Goal: Check status: Check status

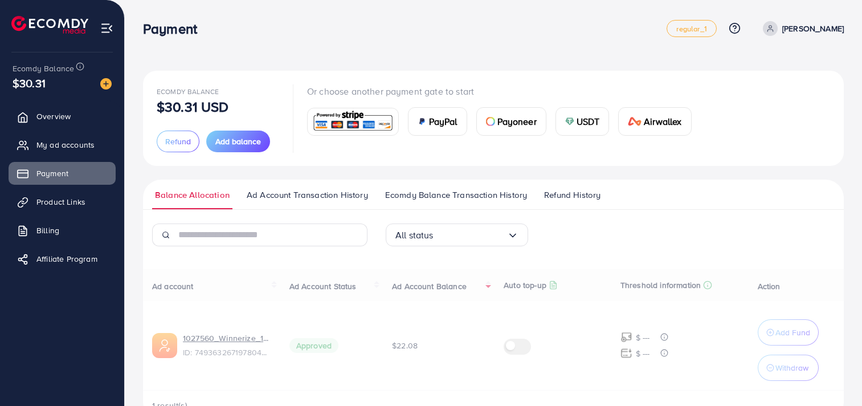
scroll to position [32, 0]
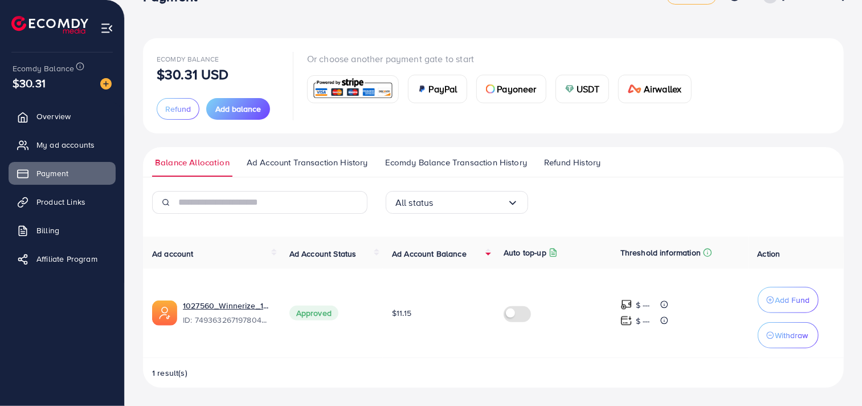
click at [408, 258] on span "Ad Account Balance" at bounding box center [429, 253] width 75 height 11
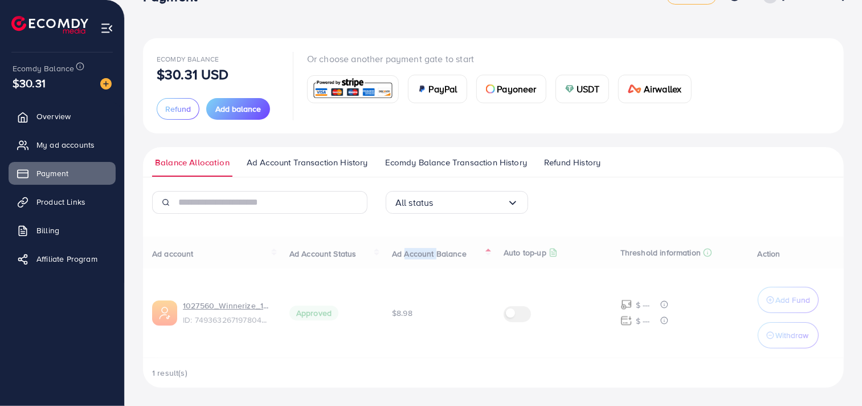
click at [408, 258] on div "Ad account Ad Account Status Ad Account Balance Auto top-up Threshold informati…" at bounding box center [493, 311] width 701 height 151
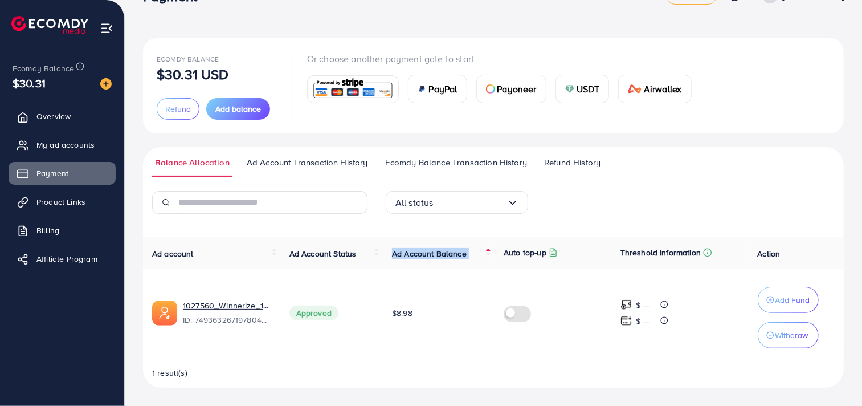
click at [408, 258] on span "Ad Account Balance" at bounding box center [429, 253] width 75 height 11
click at [408, 258] on div "Ad account Ad Account Status Ad Account Balance Auto top-up Threshold informati…" at bounding box center [493, 311] width 701 height 151
click at [443, 352] on td "$8.98" at bounding box center [439, 312] width 112 height 89
click at [416, 258] on span "Ad Account Balance" at bounding box center [429, 253] width 75 height 11
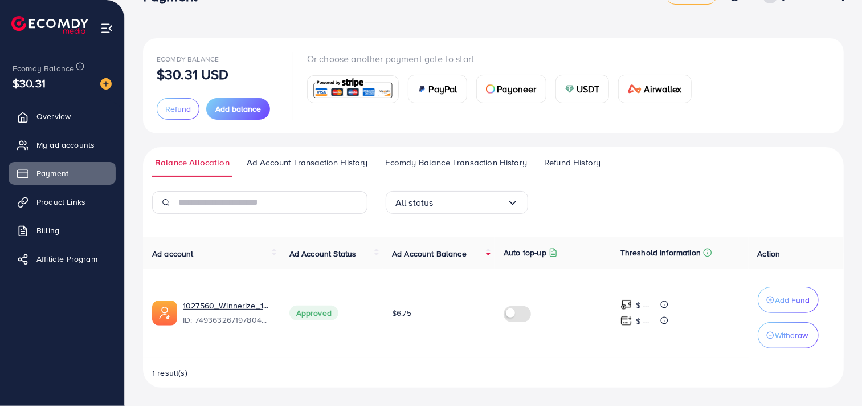
click at [416, 258] on span "Ad Account Balance" at bounding box center [429, 253] width 75 height 11
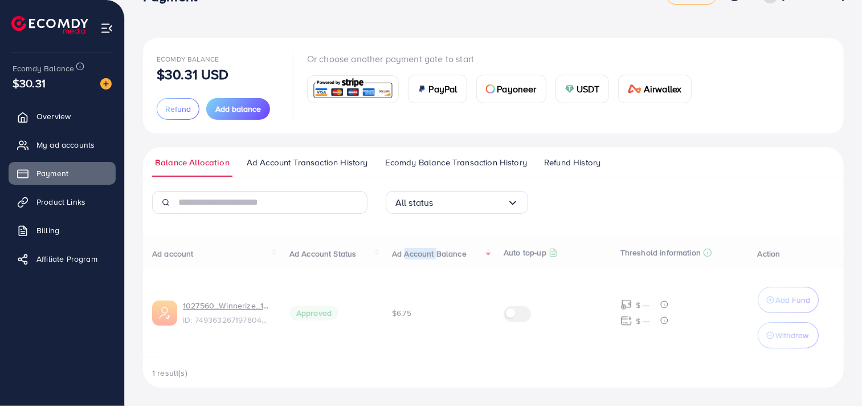
click at [416, 258] on div "Ad account Ad Account Status Ad Account Balance Auto top-up Threshold informati…" at bounding box center [493, 311] width 701 height 151
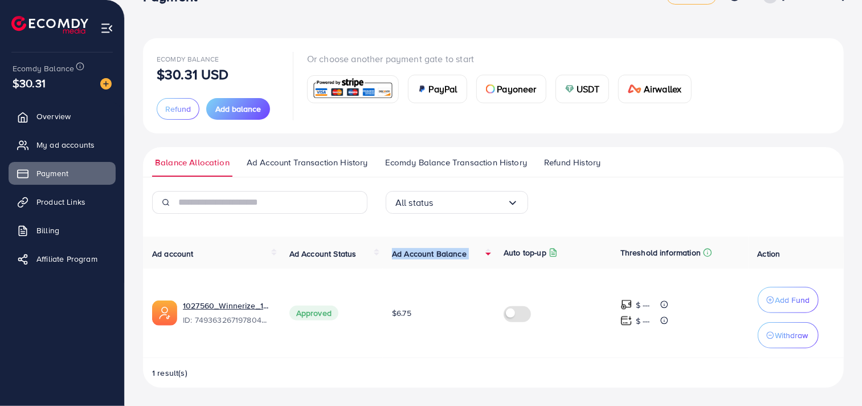
click at [416, 258] on span "Ad Account Balance" at bounding box center [429, 253] width 75 height 11
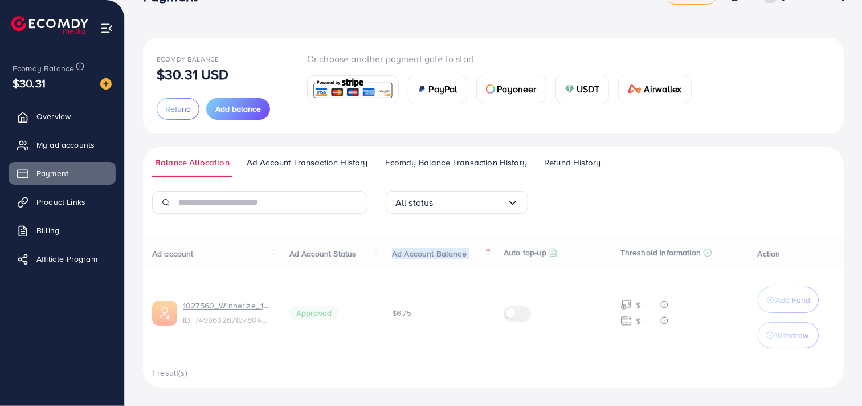
click at [416, 258] on div "Ad account Ad Account Status Ad Account Balance Auto top-up Threshold informati…" at bounding box center [493, 311] width 701 height 151
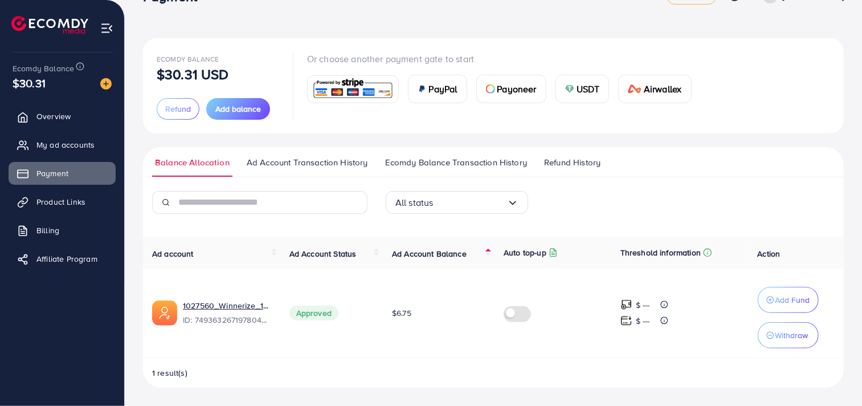
click at [418, 338] on td "$6.75" at bounding box center [439, 312] width 112 height 89
